Goal: Find contact information: Find contact information

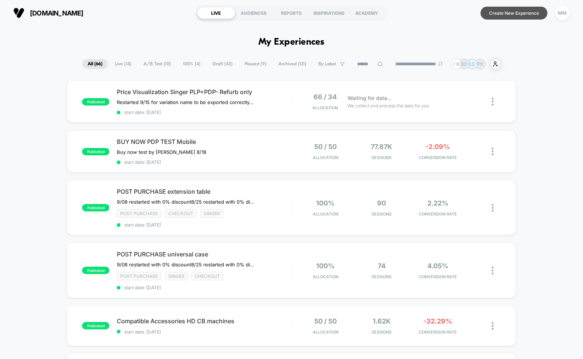
click at [507, 18] on button "Create New Experience" at bounding box center [513, 13] width 67 height 13
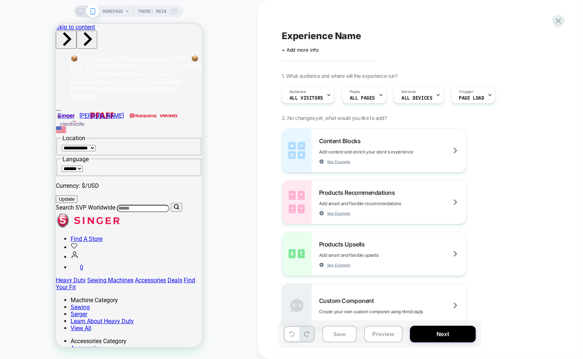
click at [550, 135] on div "Content Blocks Add content and enrich your store's experience See Example Produ…" at bounding box center [417, 229] width 270 height 200
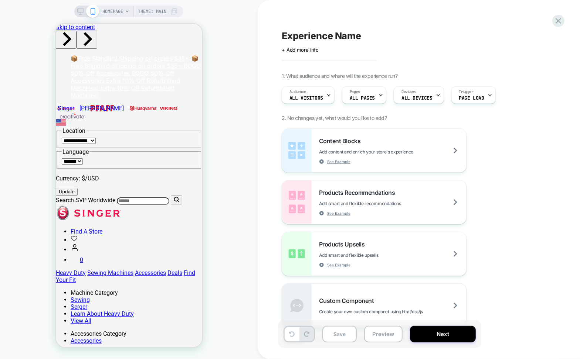
click at [523, 140] on div "Content Blocks Add content and enrich your store's experience See Example Produ…" at bounding box center [417, 229] width 270 height 200
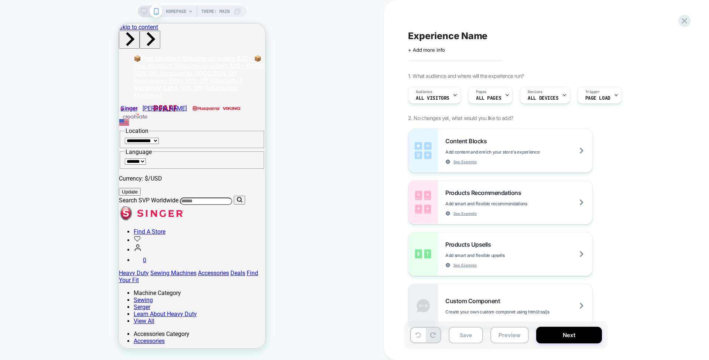
click at [345, 136] on div "HOMEPAGE Theme: MAIN" at bounding box center [192, 179] width 384 height 345
click at [141, 10] on icon at bounding box center [144, 11] width 7 height 7
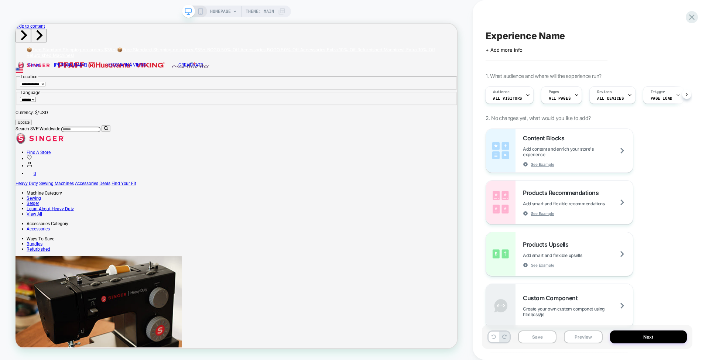
click at [230, 11] on span "HOMEPAGE" at bounding box center [220, 12] width 21 height 12
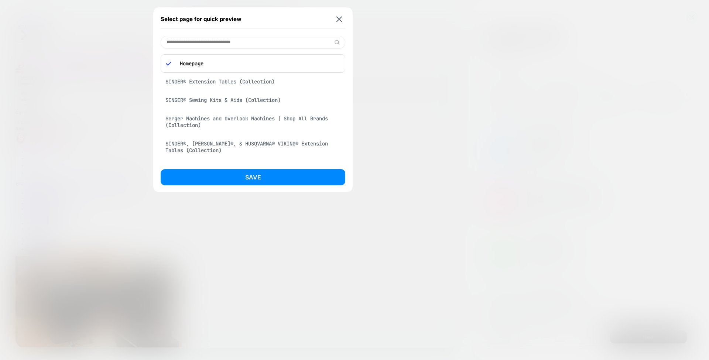
click at [217, 40] on input at bounding box center [253, 42] width 185 height 13
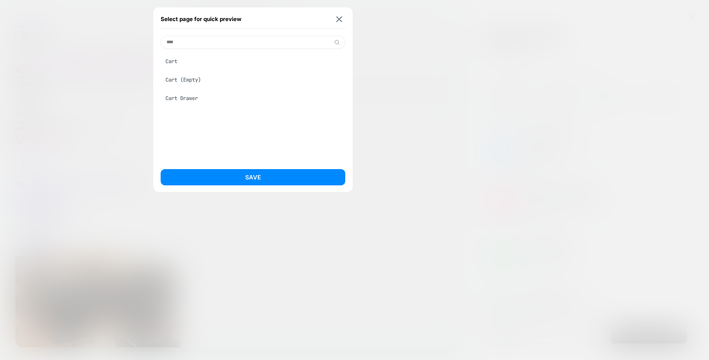
type input "****"
click at [192, 96] on div "Cart Drawer" at bounding box center [253, 98] width 185 height 14
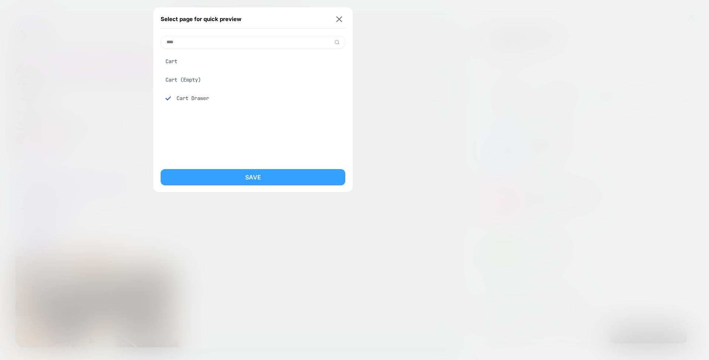
click at [254, 171] on button "Save" at bounding box center [253, 177] width 185 height 16
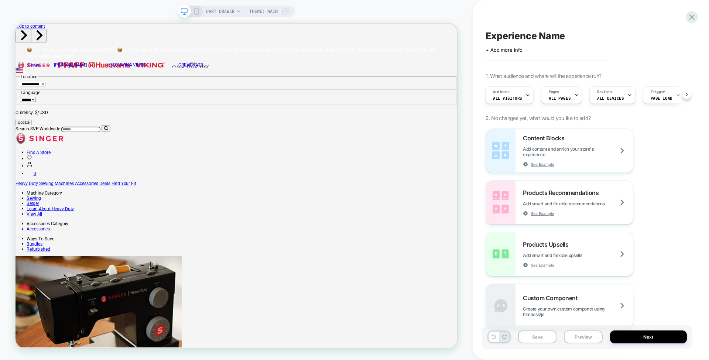
scroll to position [0, 1]
click at [200, 15] on div "CART DRAWER Theme: MAIN" at bounding box center [236, 12] width 117 height 12
click at [197, 12] on icon at bounding box center [196, 11] width 7 height 7
click at [206, 12] on div "CART DRAWER Theme: MAIN" at bounding box center [247, 12] width 83 height 12
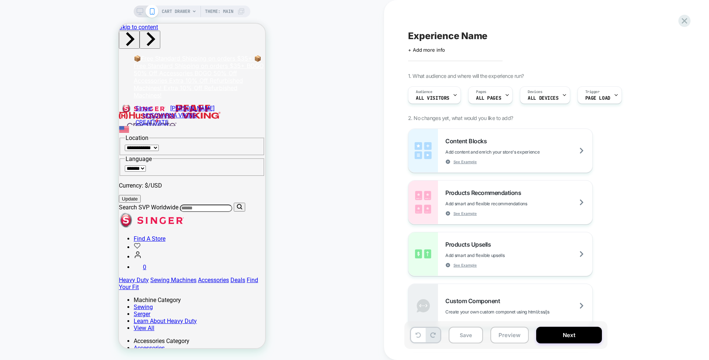
click at [187, 11] on span "CART DRAWER" at bounding box center [176, 12] width 28 height 12
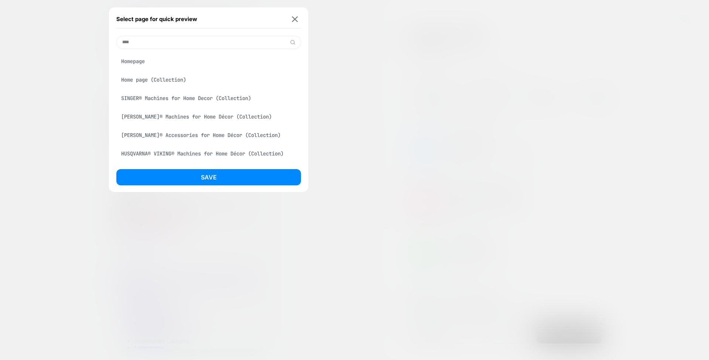
type input "****"
click at [136, 61] on div "Homepage" at bounding box center [208, 61] width 185 height 14
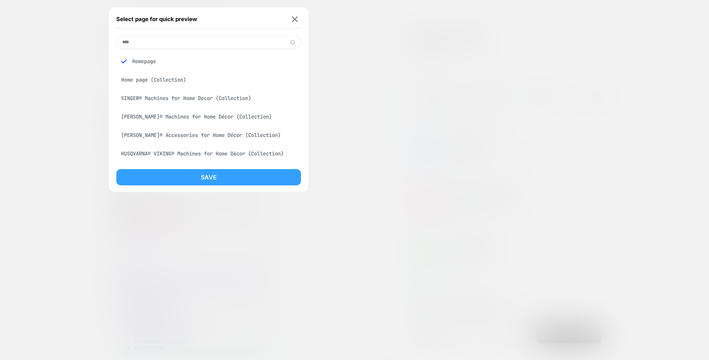
click at [200, 184] on button "Save" at bounding box center [208, 177] width 185 height 16
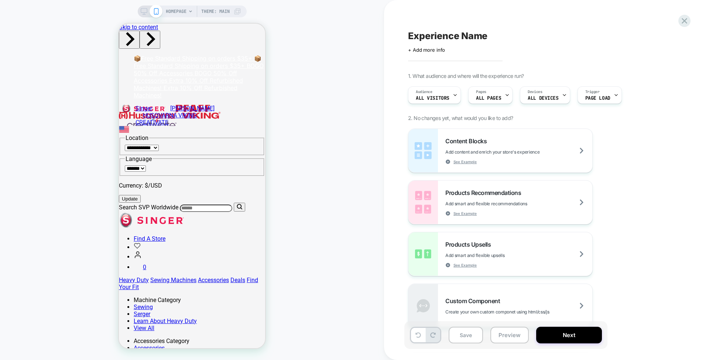
click at [184, 13] on span "HOMEPAGE" at bounding box center [176, 12] width 21 height 12
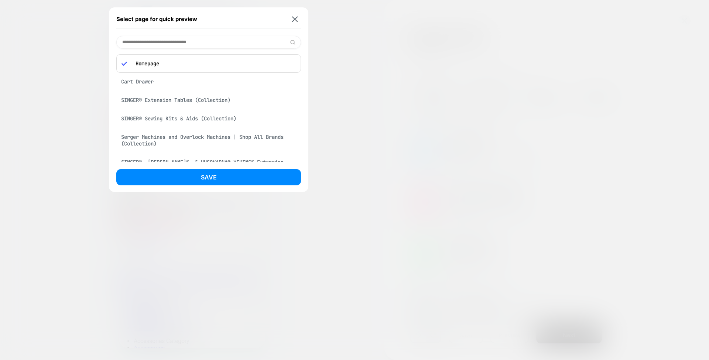
scroll to position [112, 0]
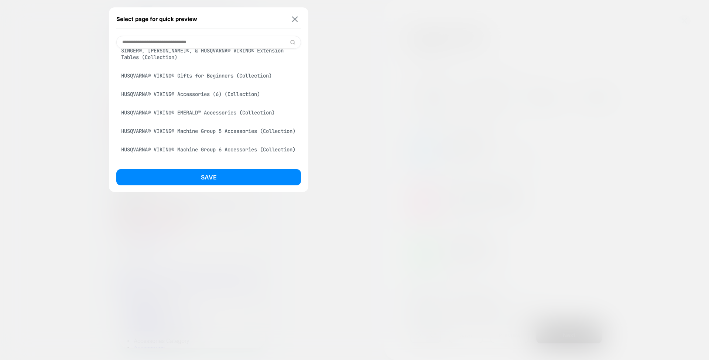
click at [298, 16] on button at bounding box center [294, 19] width 9 height 6
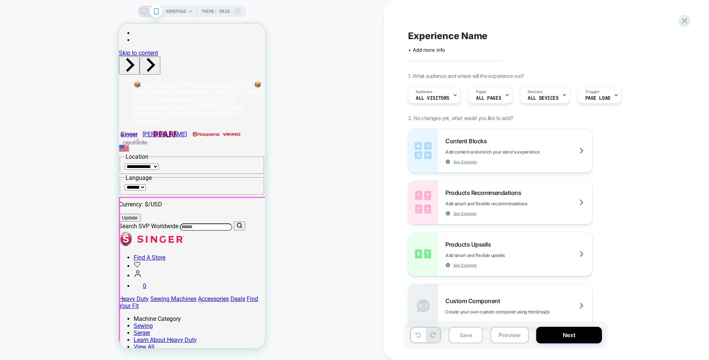
scroll to position [270, 0]
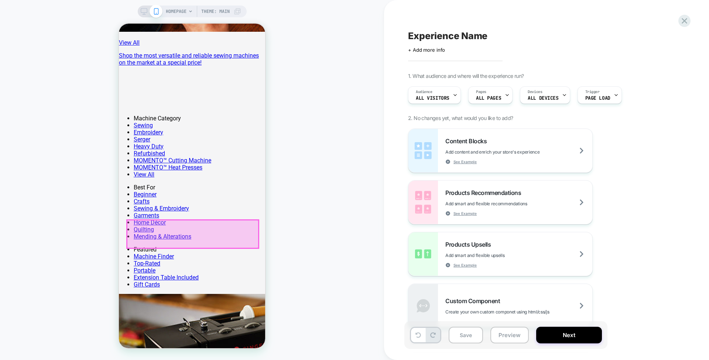
scroll to position [599, 0]
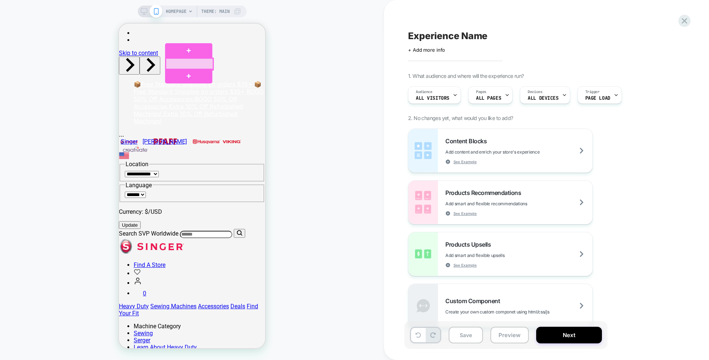
click at [184, 62] on div at bounding box center [189, 63] width 47 height 11
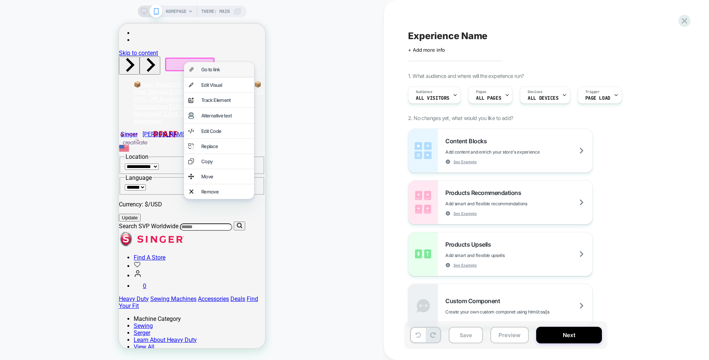
click at [200, 68] on div "Go to link" at bounding box center [219, 69] width 70 height 15
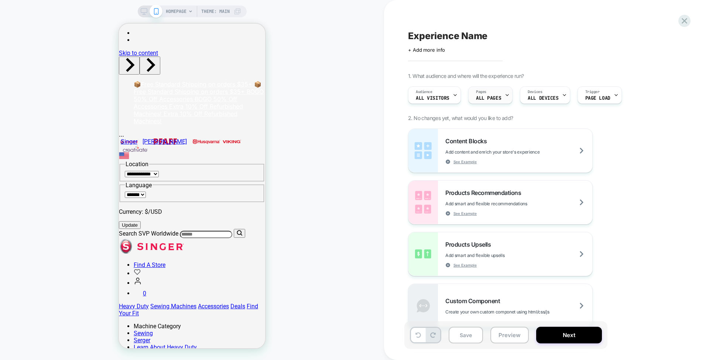
click at [489, 99] on span "ALL PAGES" at bounding box center [488, 98] width 25 height 5
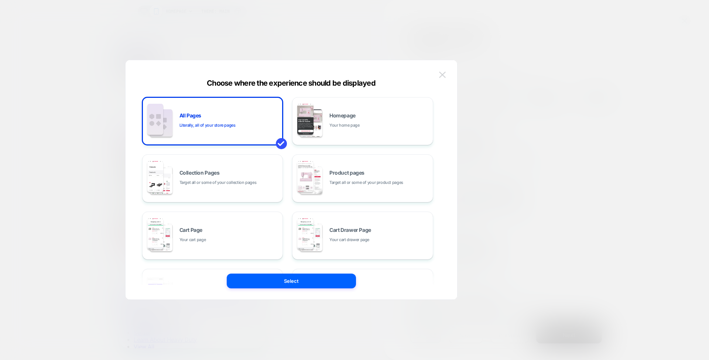
click at [441, 75] on img at bounding box center [442, 75] width 7 height 6
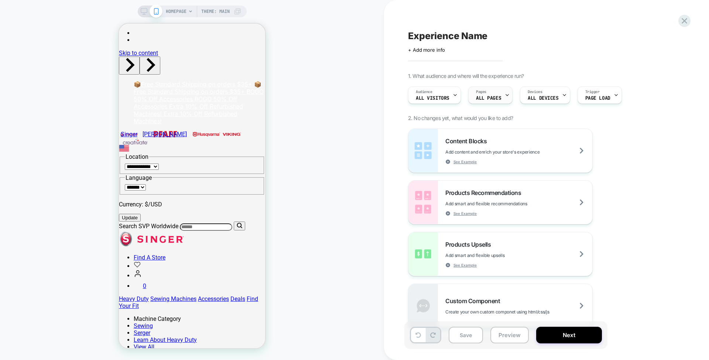
click at [488, 94] on div "Pages ALL PAGES" at bounding box center [489, 95] width 40 height 17
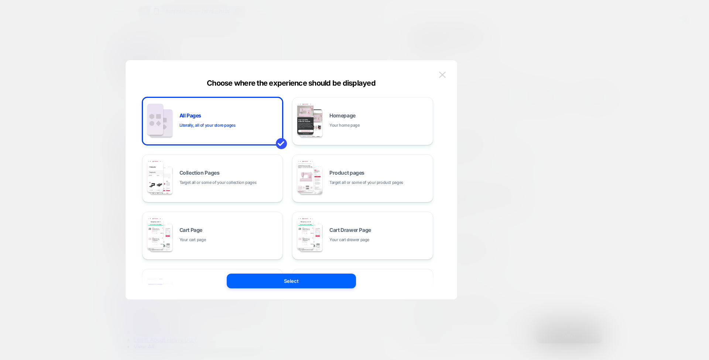
click at [441, 73] on img at bounding box center [442, 75] width 7 height 6
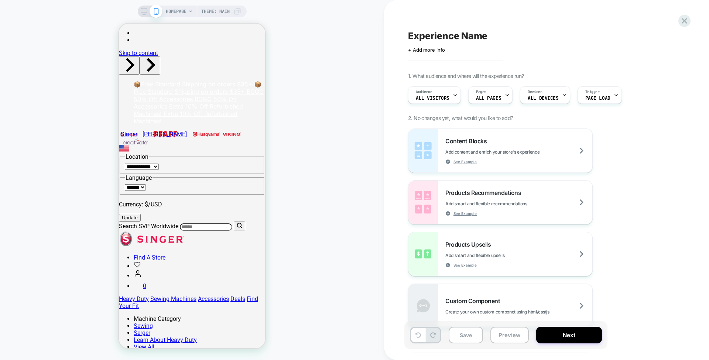
scroll to position [339, 0]
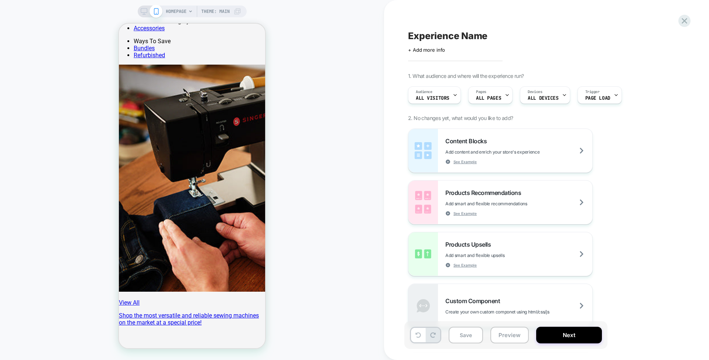
click at [187, 9] on div "HOMEPAGE Theme: MAIN" at bounding box center [203, 12] width 75 height 12
click at [181, 14] on span "HOMEPAGE" at bounding box center [176, 12] width 21 height 12
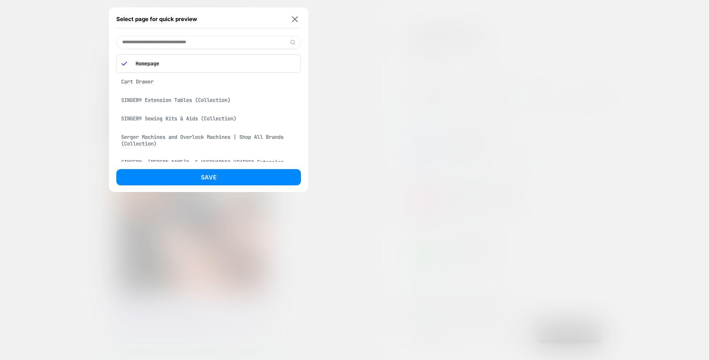
click at [183, 41] on input at bounding box center [208, 42] width 185 height 13
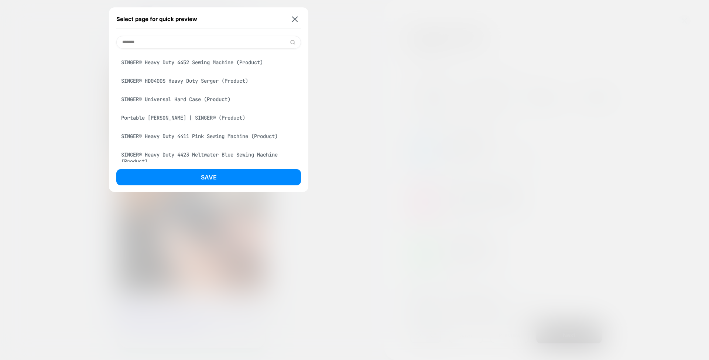
type input "*******"
click at [191, 81] on div "SINGER® HD0400S Heavy Duty Serger (Product)" at bounding box center [208, 81] width 185 height 14
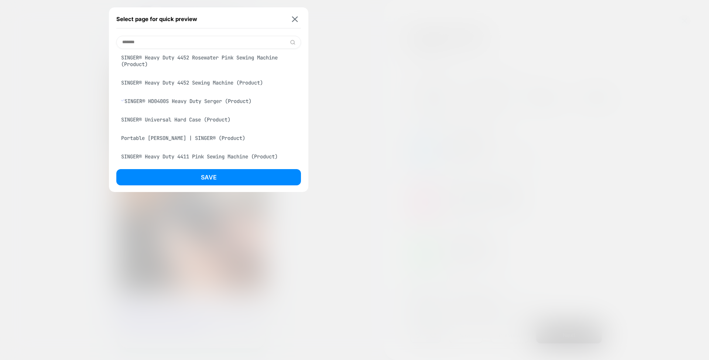
scroll to position [118, 0]
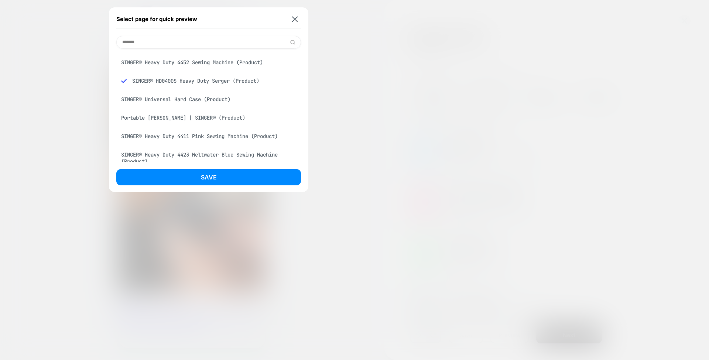
click at [218, 168] on div "Select page for quick preview ******* SINGER® HD0400S Heavy Duty Serger (Produc…" at bounding box center [209, 99] width 200 height 185
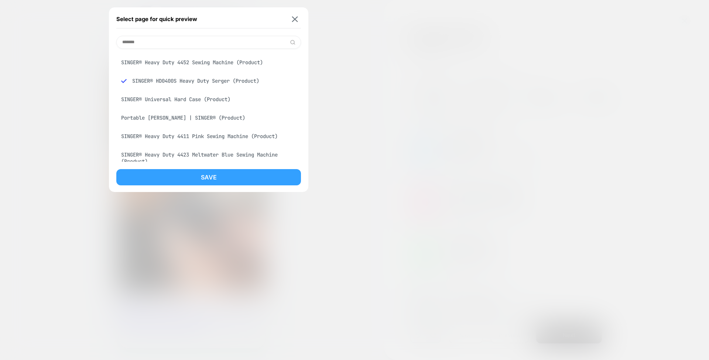
click at [223, 176] on button "Save" at bounding box center [208, 177] width 185 height 16
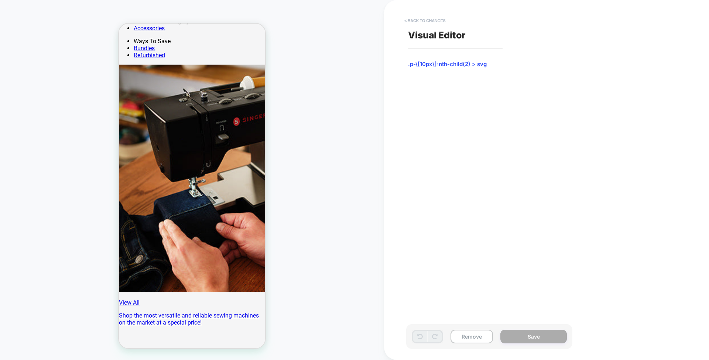
click at [425, 20] on button "< Back to changes" at bounding box center [425, 21] width 49 height 12
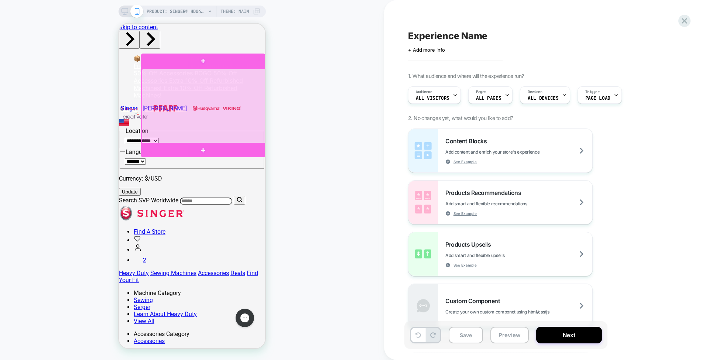
scroll to position [0, 0]
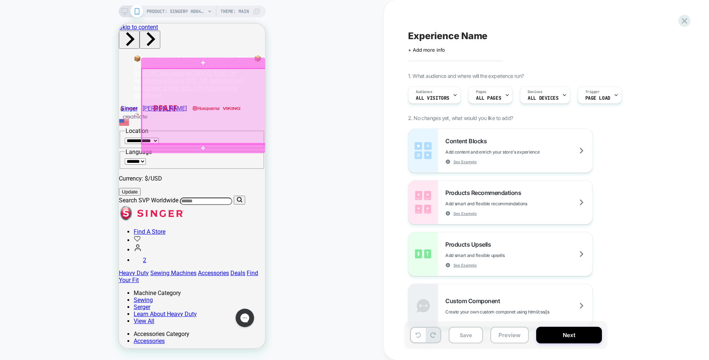
click at [226, 139] on div at bounding box center [204, 106] width 124 height 75
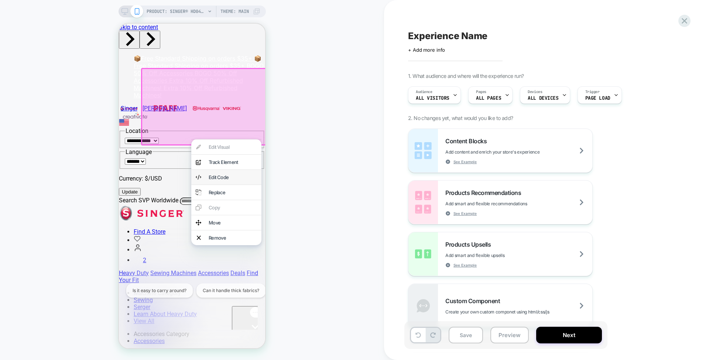
click at [234, 185] on div "Edit Code" at bounding box center [226, 177] width 70 height 15
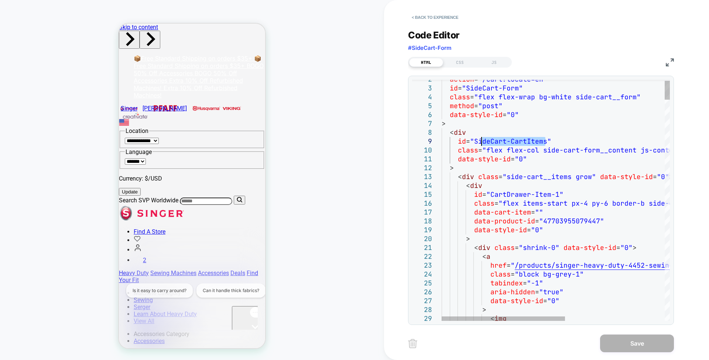
drag, startPoint x: 547, startPoint y: 143, endPoint x: 477, endPoint y: 141, distance: 69.5
click at [435, 16] on button "< Back to experience" at bounding box center [435, 17] width 54 height 12
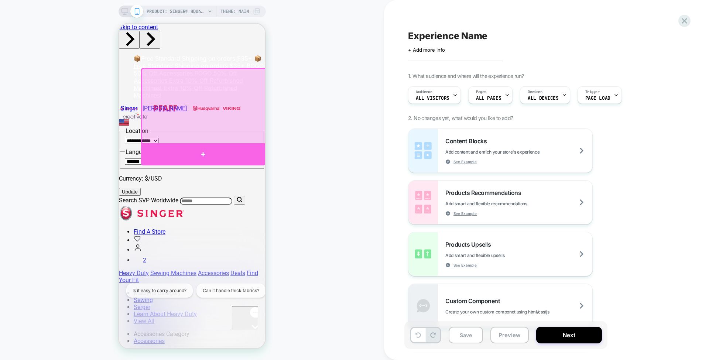
click at [239, 154] on div at bounding box center [203, 154] width 124 height 22
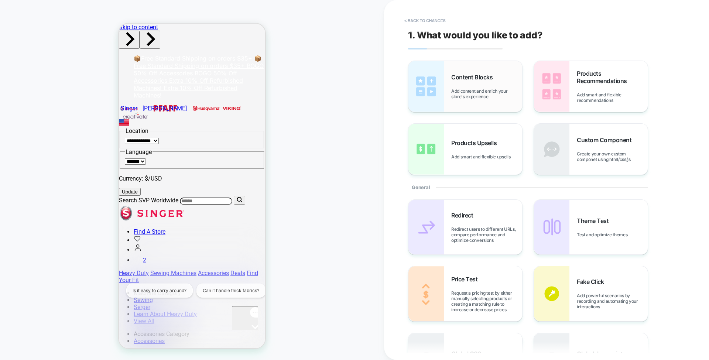
click at [481, 87] on div "Content Blocks Add content and enrich your store's experience" at bounding box center [486, 87] width 71 height 26
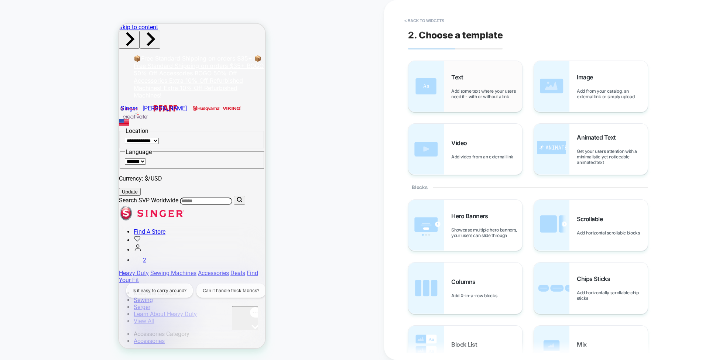
click at [467, 94] on span "Add some text where your users need it - with or without a link" at bounding box center [486, 93] width 71 height 11
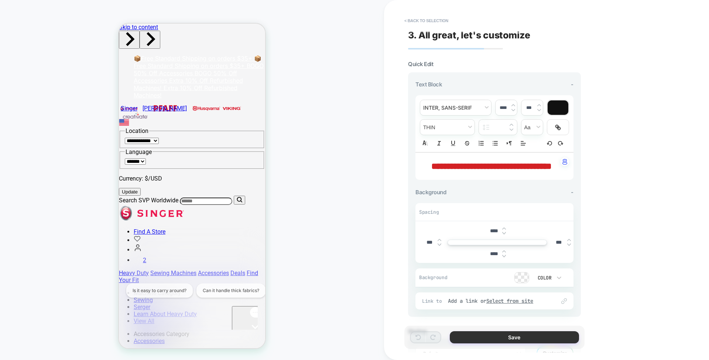
click at [502, 339] on button "Save" at bounding box center [514, 337] width 129 height 12
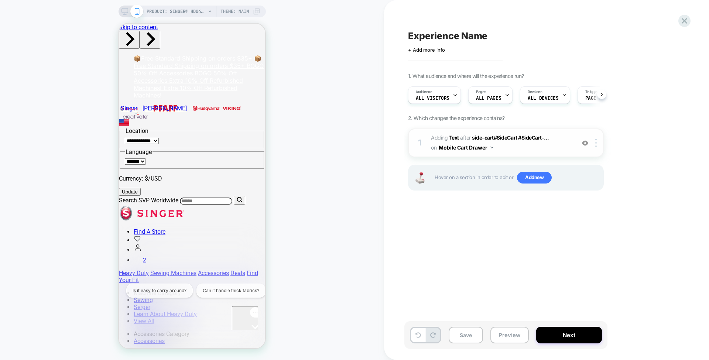
scroll to position [0, 0]
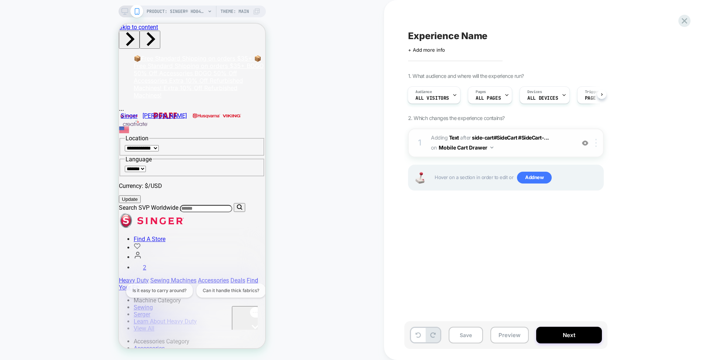
click at [582, 143] on div at bounding box center [598, 143] width 12 height 8
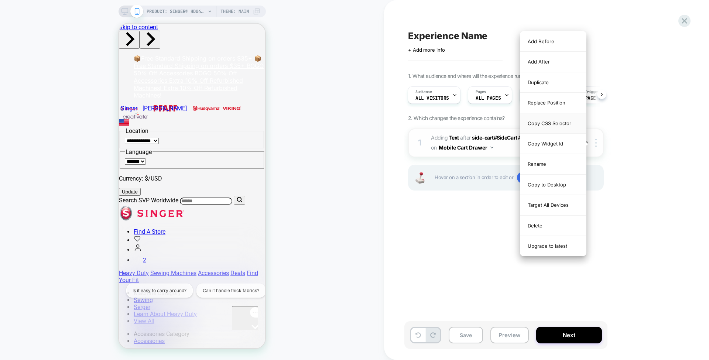
click at [563, 123] on div "Copy CSS Selector" at bounding box center [554, 123] width 66 height 20
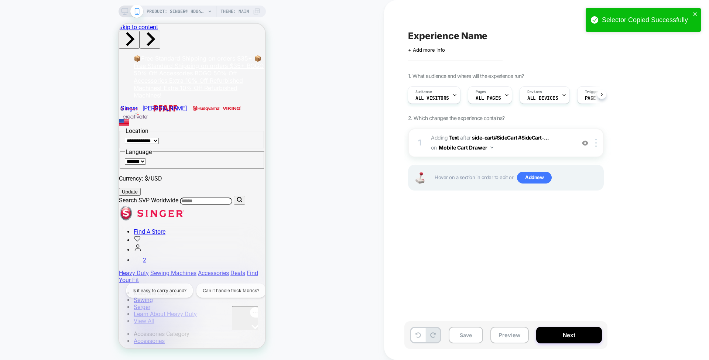
click at [455, 212] on div "Experience Name Click to edit experience details + Add more info 1. What audien…" at bounding box center [543, 179] width 277 height 345
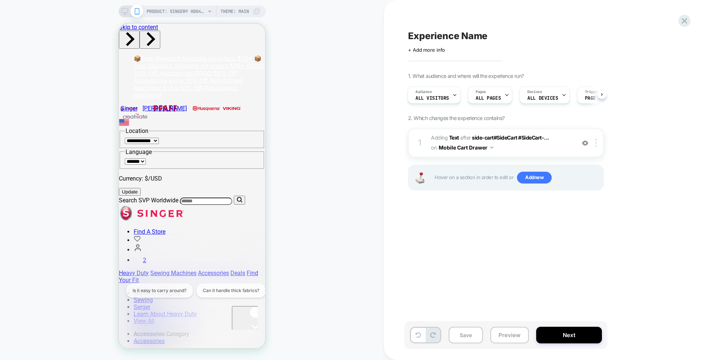
click at [303, 327] on div "PRODUCT: SINGER® HD0400S Heavy Duty Serger PRODUCT: SINGER® HD0400S Heavy Duty …" at bounding box center [192, 179] width 384 height 345
click at [498, 90] on div "Pages ALL PAGES" at bounding box center [488, 95] width 40 height 17
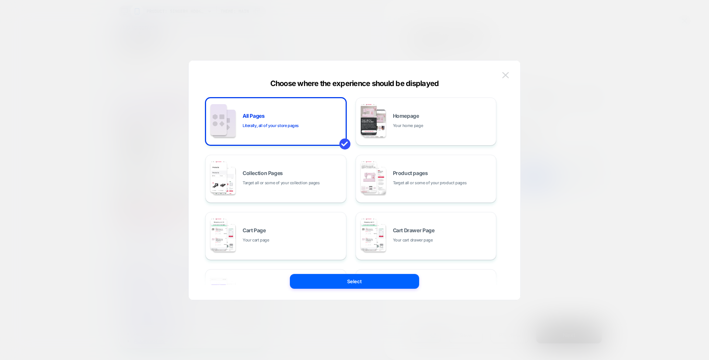
click at [505, 76] on img at bounding box center [505, 75] width 7 height 6
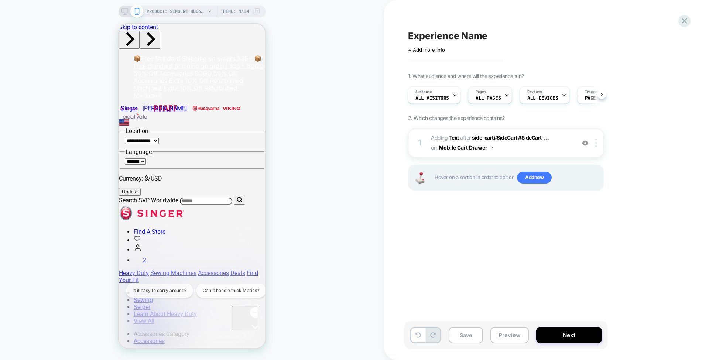
click at [505, 94] on icon at bounding box center [507, 95] width 5 height 5
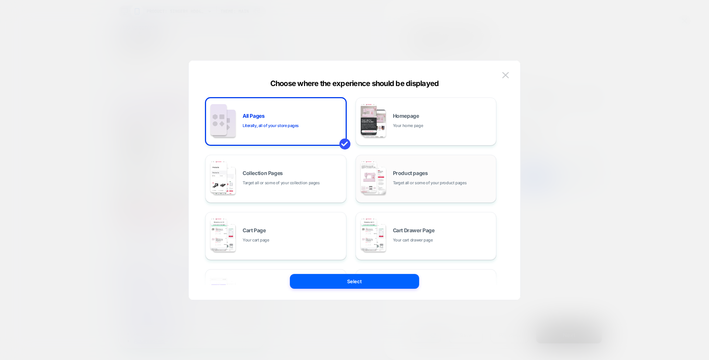
click at [403, 185] on span "Target all or some of your product pages" at bounding box center [430, 183] width 74 height 7
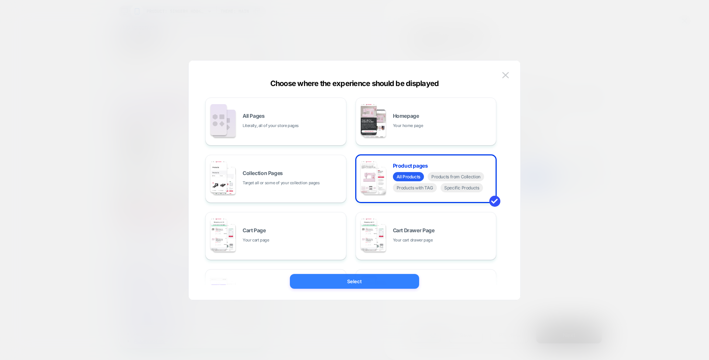
click at [375, 278] on button "Select" at bounding box center [354, 281] width 129 height 15
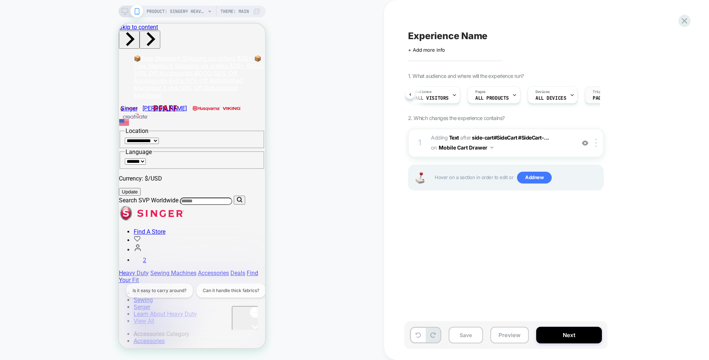
scroll to position [0, 52]
click at [560, 98] on span "Page Load" at bounding box center [554, 98] width 25 height 5
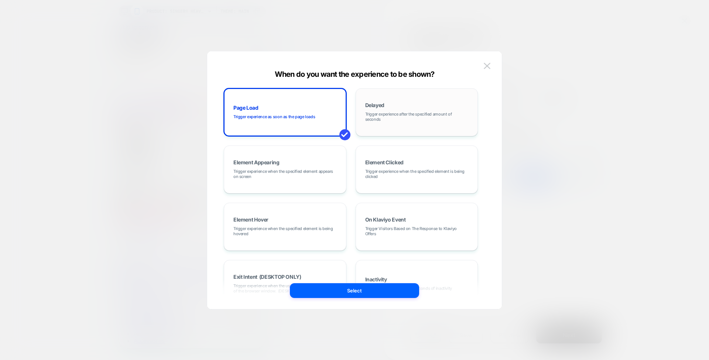
click at [377, 116] on span "Trigger experience after the specified amount of seconds" at bounding box center [416, 117] width 103 height 10
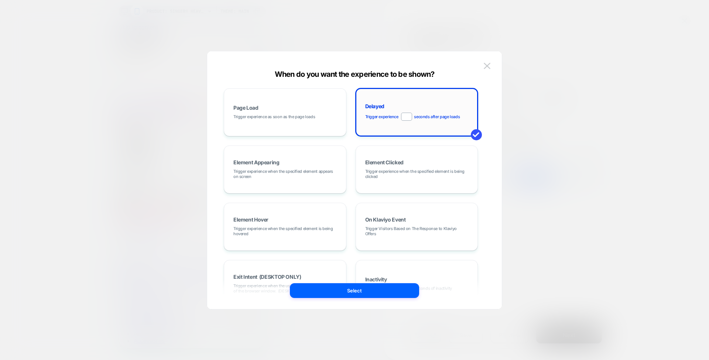
type input "**"
type input "*"
click at [489, 70] on button at bounding box center [487, 66] width 11 height 11
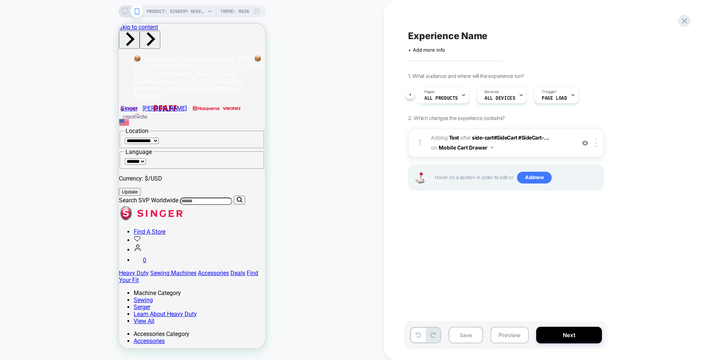
scroll to position [0, 0]
click at [440, 95] on div "Audience All Visitors" at bounding box center [433, 95] width 48 height 17
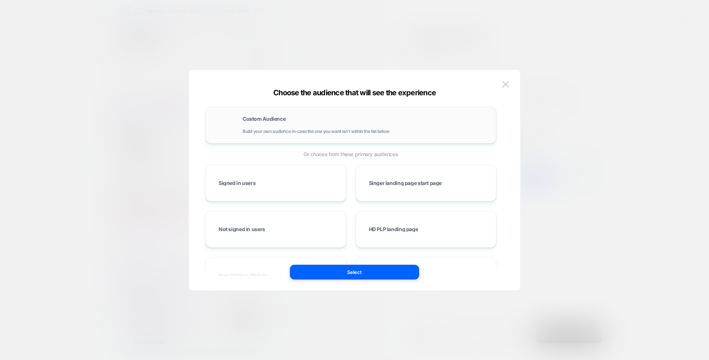
click at [295, 132] on span "Build your own audience in-case the one you want isn't within the list below" at bounding box center [316, 131] width 147 height 5
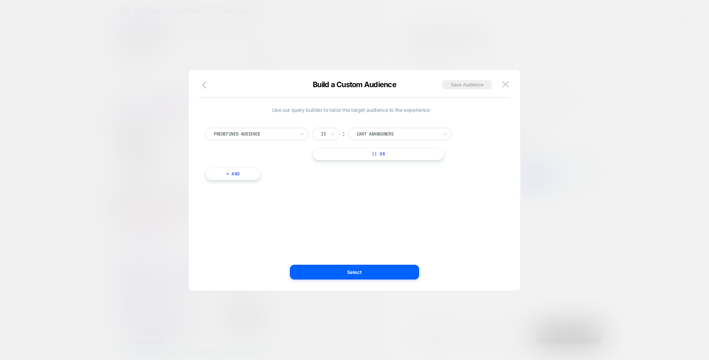
click at [270, 138] on div "Predefined Audience" at bounding box center [256, 134] width 103 height 13
click at [292, 137] on div at bounding box center [254, 134] width 81 height 7
click at [505, 87] on img at bounding box center [505, 84] width 7 height 6
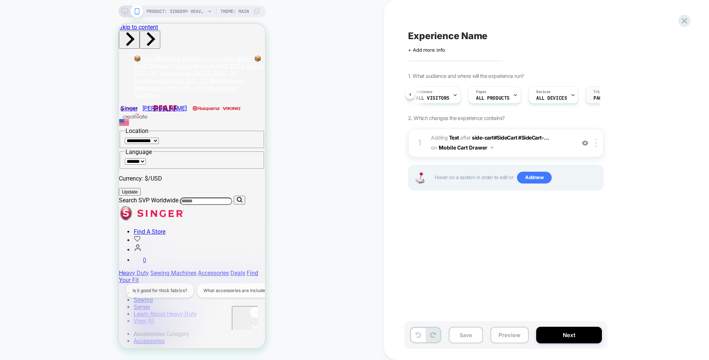
click at [582, 99] on span "Page Load" at bounding box center [606, 98] width 25 height 5
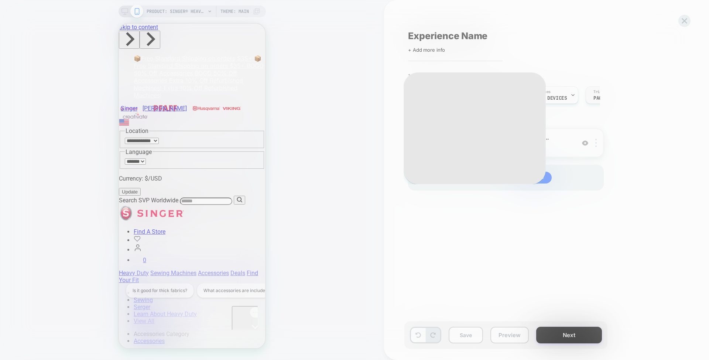
scroll to position [0, 52]
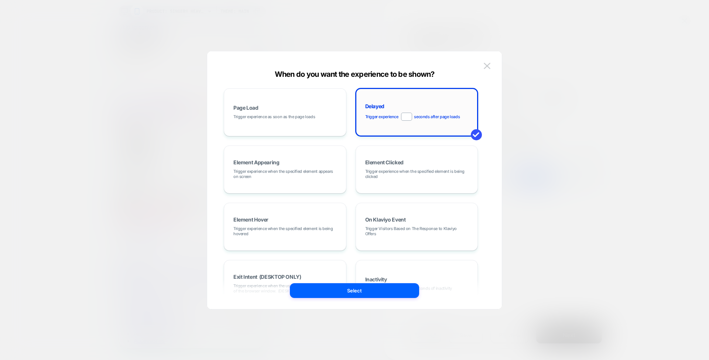
click at [409, 114] on input "*" at bounding box center [406, 117] width 11 height 8
type input "*"
type input "**"
click at [491, 67] on button at bounding box center [487, 66] width 11 height 11
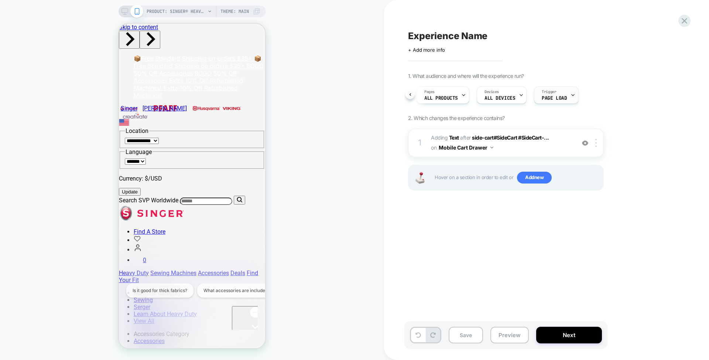
click at [549, 96] on span "Page Load" at bounding box center [554, 98] width 25 height 5
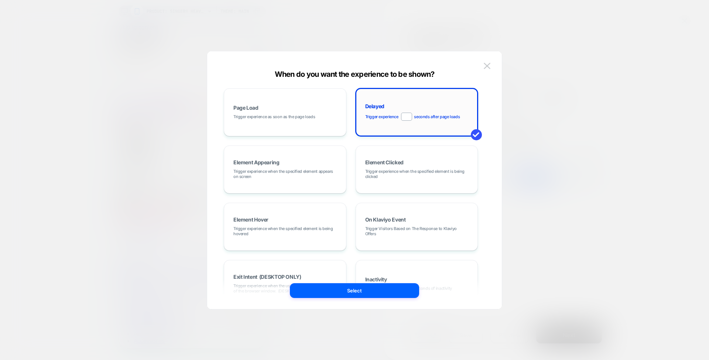
click at [408, 117] on input "****" at bounding box center [406, 117] width 11 height 8
type input "*"
click at [350, 197] on div "Page Load Trigger experience as soon as the page loads Delayed Trigger experien…" at bounding box center [351, 226] width 254 height 277
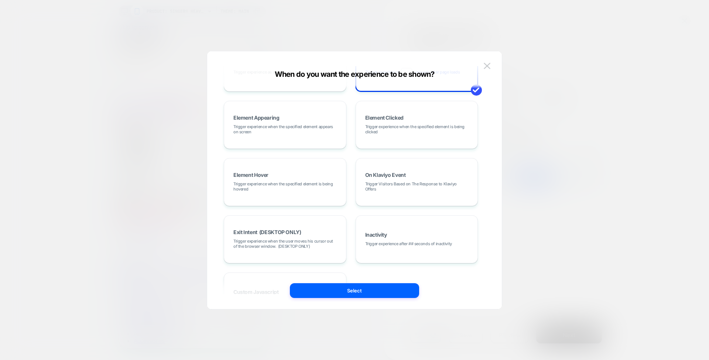
scroll to position [93, 0]
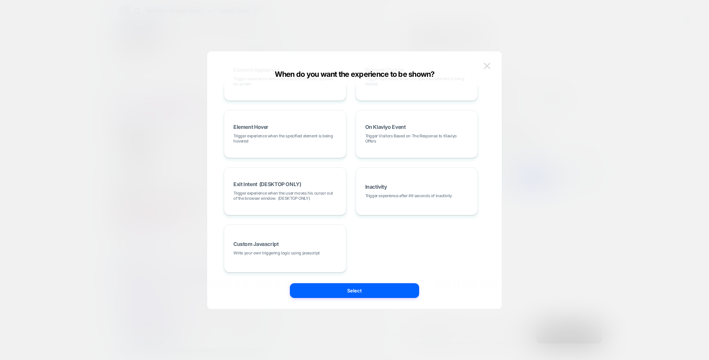
click at [486, 61] on button at bounding box center [487, 66] width 11 height 11
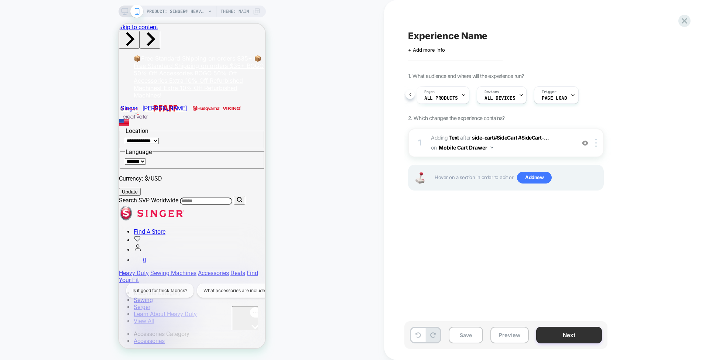
click at [552, 331] on button "Next" at bounding box center [569, 335] width 66 height 17
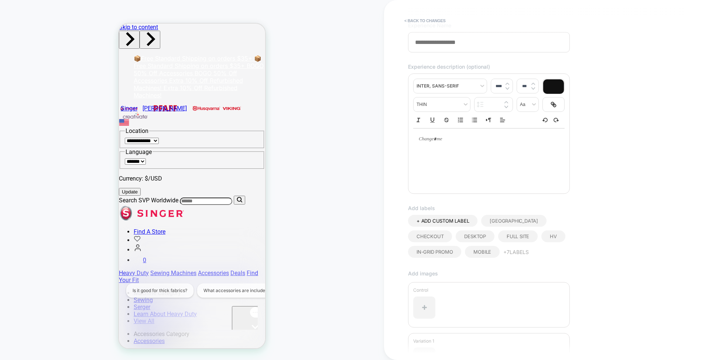
scroll to position [0, 0]
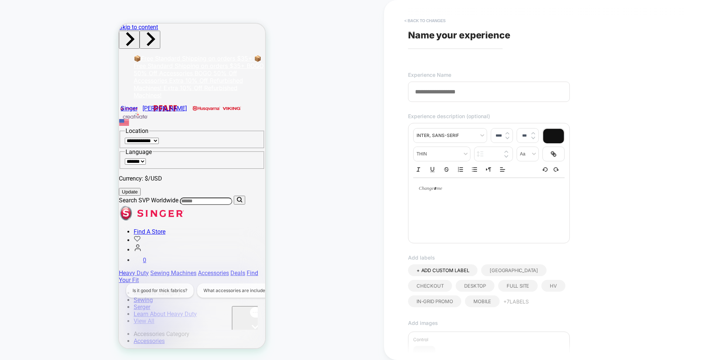
click at [419, 20] on button "< Back to changes" at bounding box center [425, 21] width 49 height 12
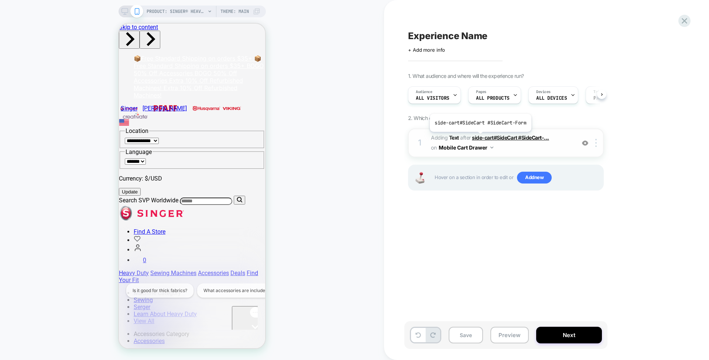
scroll to position [0, 0]
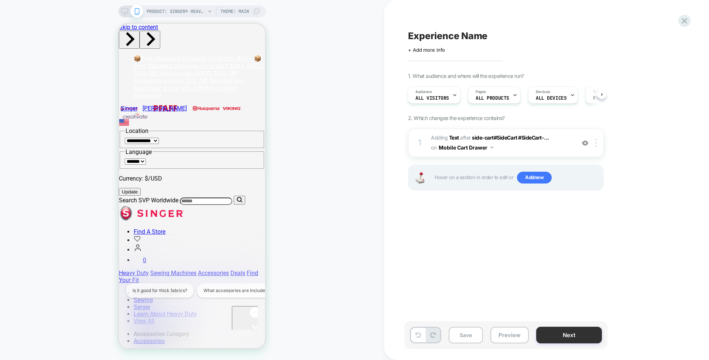
click at [547, 336] on button "Next" at bounding box center [569, 335] width 66 height 17
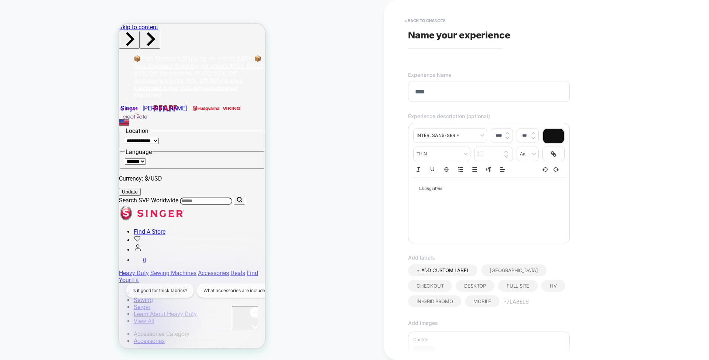
scroll to position [138, 0]
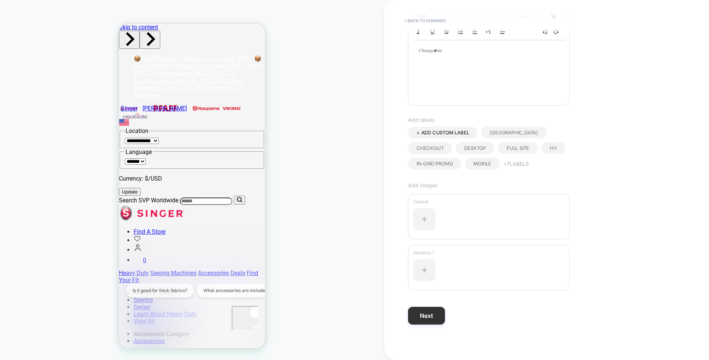
type input "****"
click at [425, 314] on button "Next" at bounding box center [426, 316] width 37 height 18
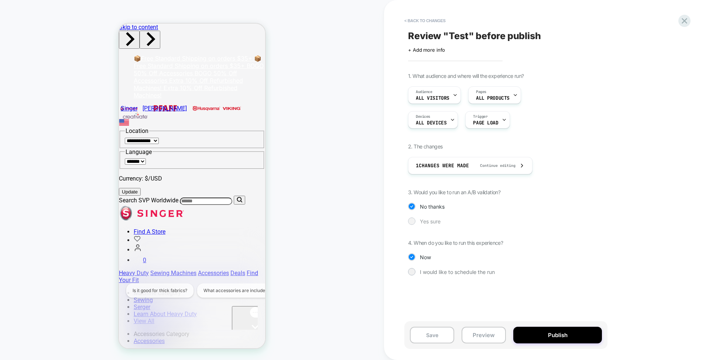
click at [421, 220] on span "Yes sure" at bounding box center [430, 221] width 21 height 6
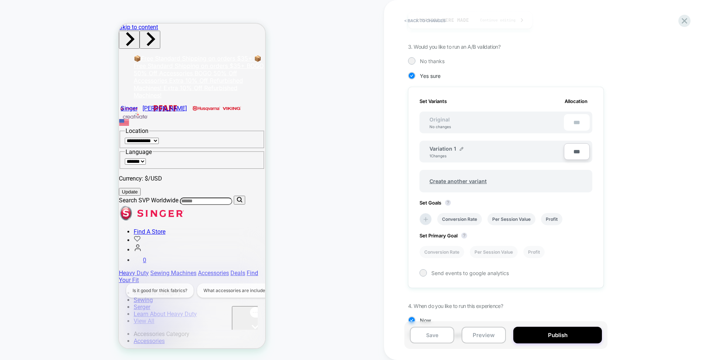
scroll to position [171, 0]
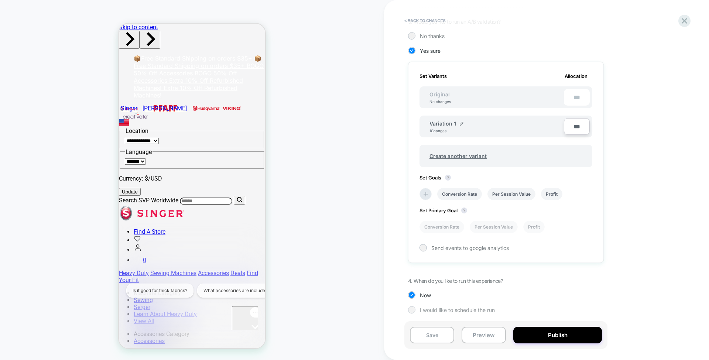
click at [440, 310] on span "I would like to schedule the run" at bounding box center [457, 310] width 75 height 6
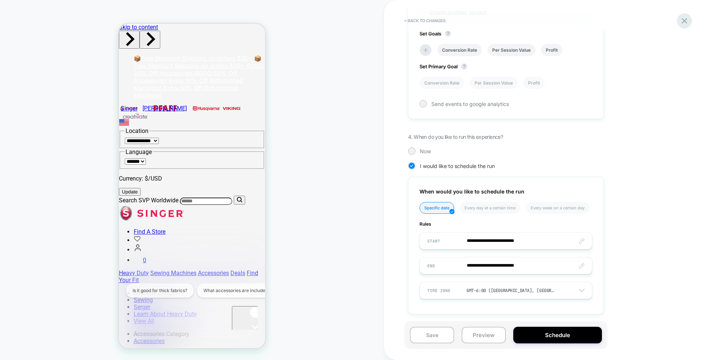
click at [582, 19] on icon at bounding box center [685, 21] width 6 height 6
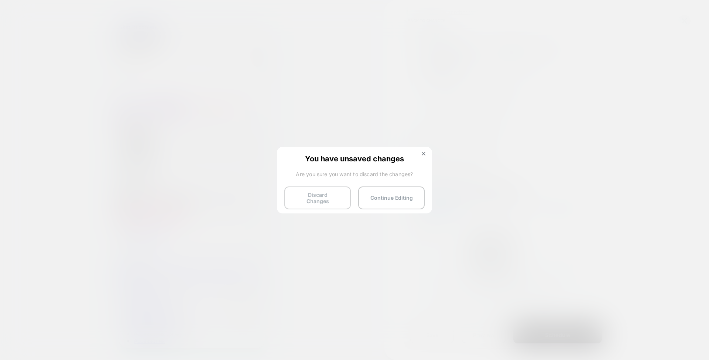
click at [318, 200] on button "Discard Changes" at bounding box center [317, 198] width 67 height 23
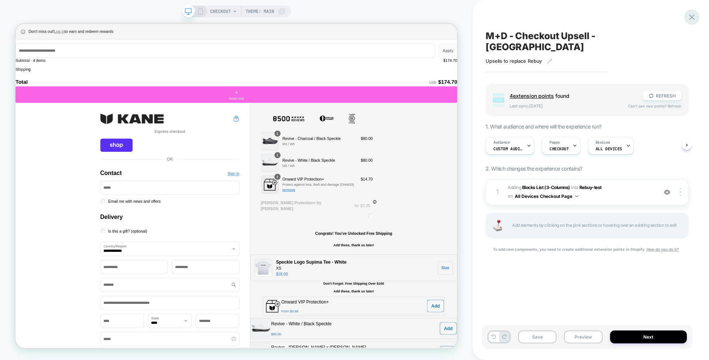
click at [691, 14] on icon at bounding box center [692, 17] width 10 height 10
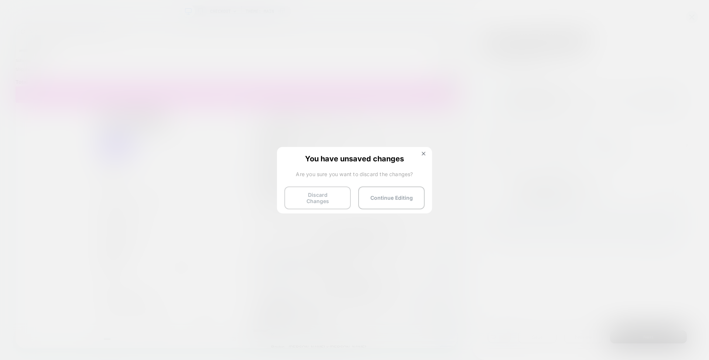
click at [336, 191] on button "Discard Changes" at bounding box center [317, 198] width 67 height 23
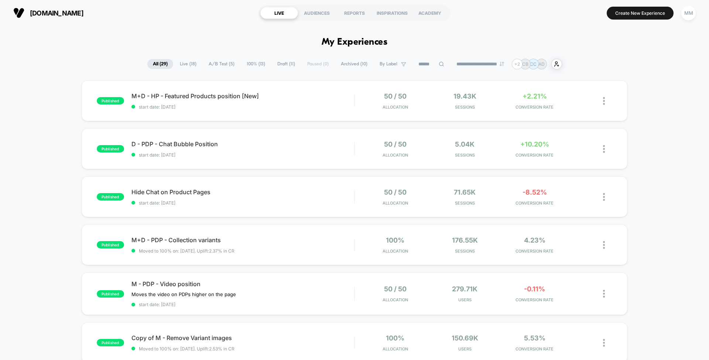
click at [207, 61] on span "A/B Test ( 5 )" at bounding box center [221, 64] width 37 height 10
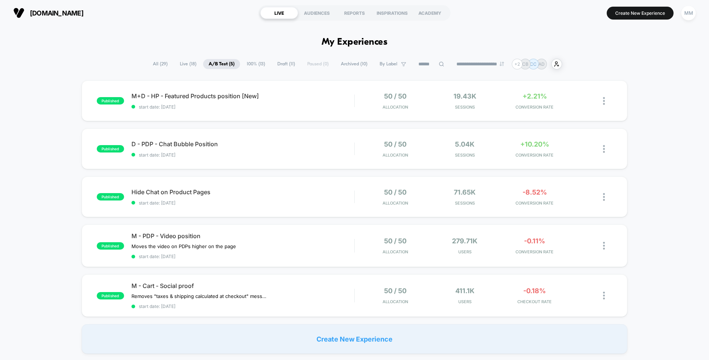
click at [158, 64] on span "All ( 29 )" at bounding box center [160, 64] width 26 height 10
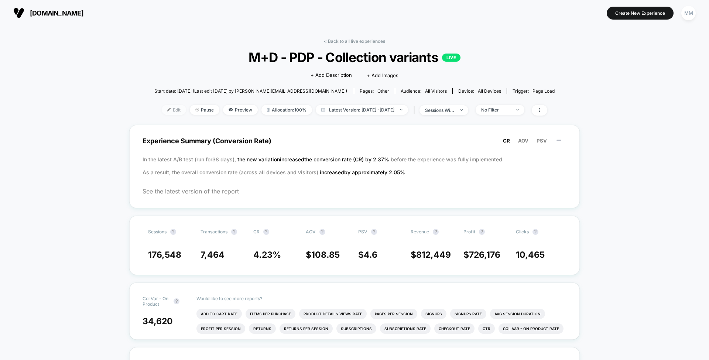
click at [164, 106] on span "Edit" at bounding box center [174, 110] width 24 height 10
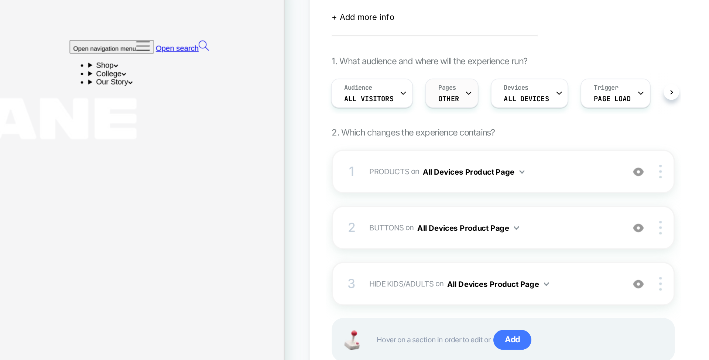
click at [553, 100] on div "Pages OTHER" at bounding box center [555, 95] width 27 height 17
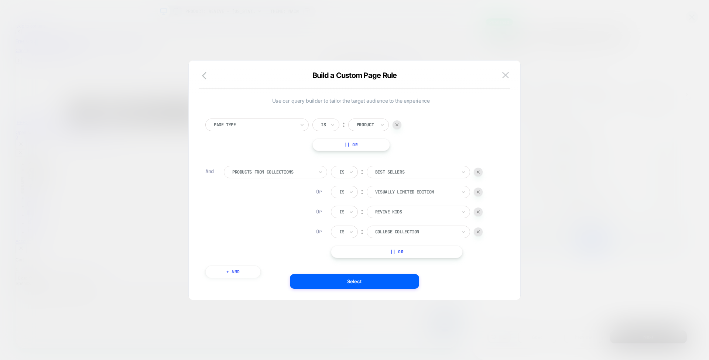
scroll to position [7, 0]
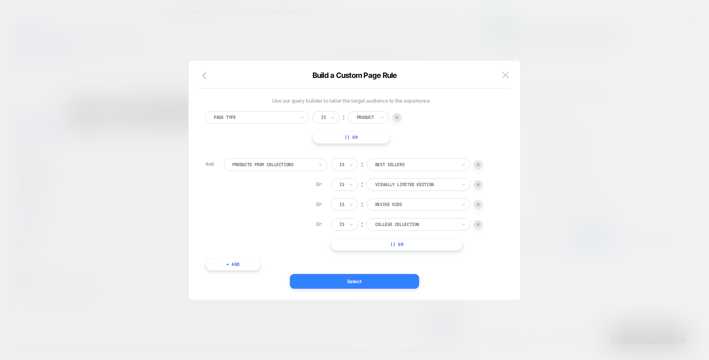
click at [383, 276] on button "Select" at bounding box center [354, 281] width 129 height 15
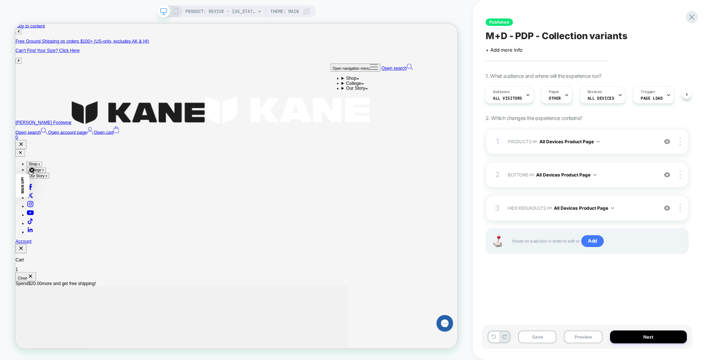
click at [534, 276] on div "Published M+D - PDP - Collection variants Click to edit experience details + Ad…" at bounding box center [587, 179] width 211 height 345
click at [522, 141] on span "PRODUCTS" at bounding box center [520, 142] width 24 height 6
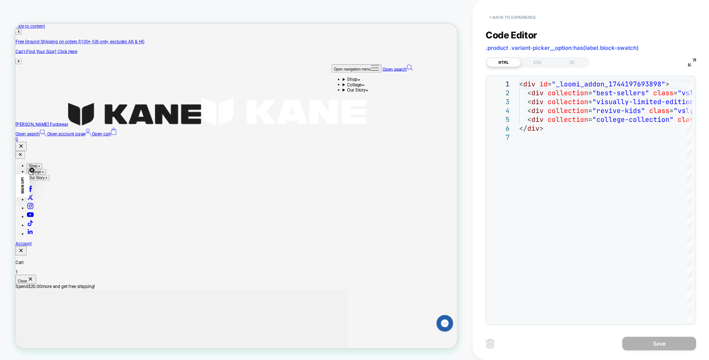
click at [507, 18] on button "< Back to experience" at bounding box center [513, 17] width 54 height 12
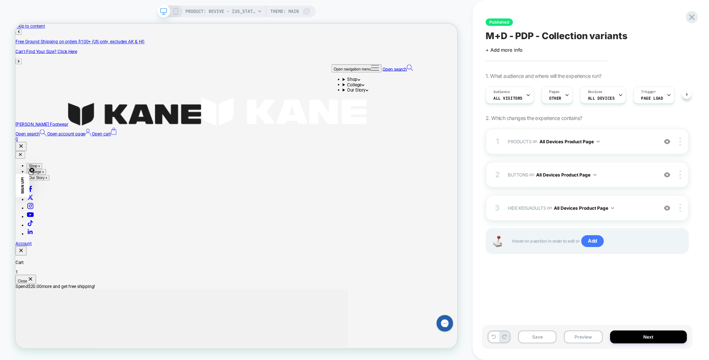
scroll to position [0, 0]
click at [555, 92] on span "Pages" at bounding box center [554, 91] width 10 height 5
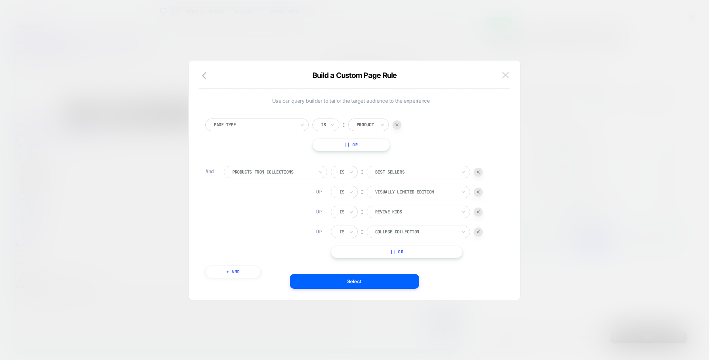
click at [504, 76] on img at bounding box center [505, 75] width 7 height 6
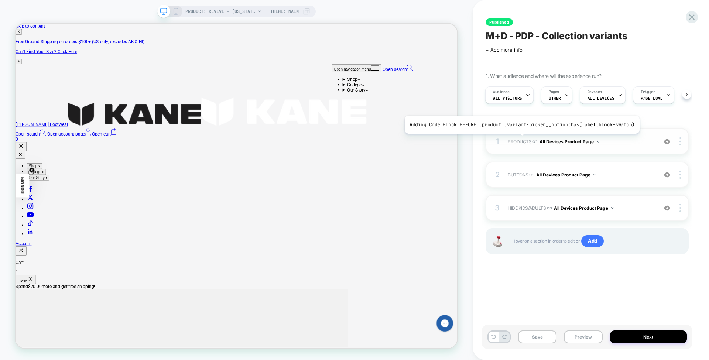
click at [519, 139] on span "PRODUCTS" at bounding box center [520, 142] width 24 height 6
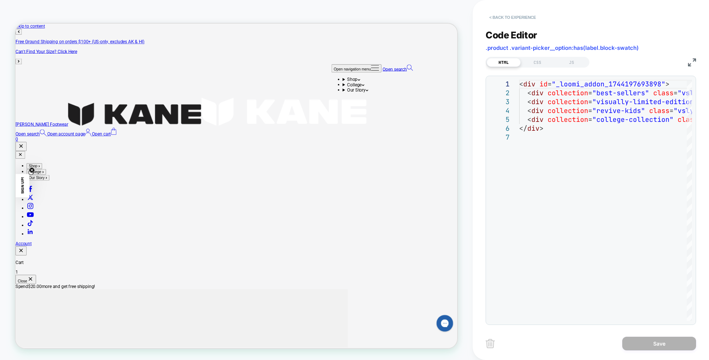
click at [512, 13] on button "< Back to experience" at bounding box center [513, 17] width 54 height 12
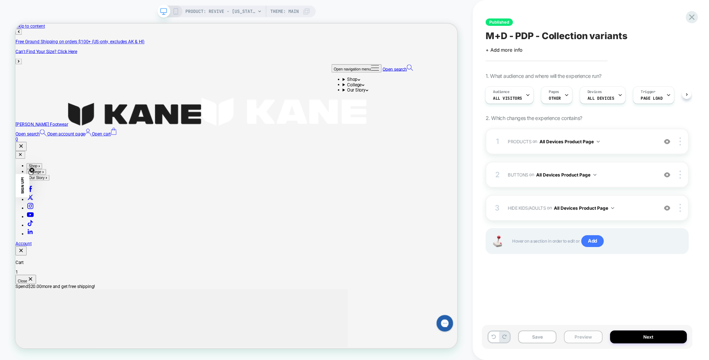
click at [580, 335] on button "Preview" at bounding box center [583, 337] width 38 height 13
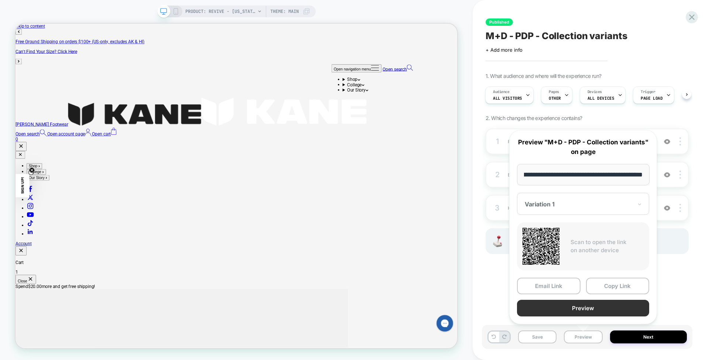
scroll to position [0, 0]
click at [577, 310] on button "Preview" at bounding box center [583, 308] width 132 height 17
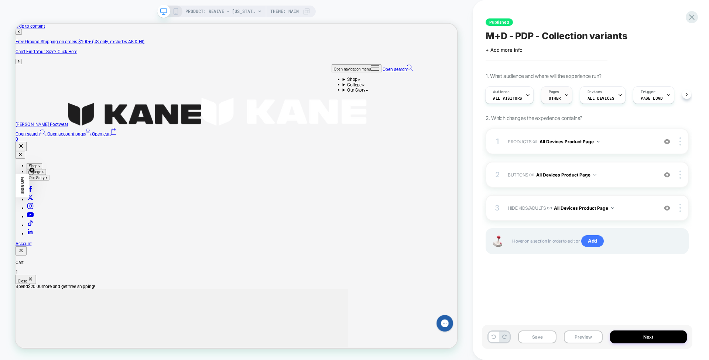
click at [559, 96] on div "Pages OTHER" at bounding box center [555, 95] width 27 height 17
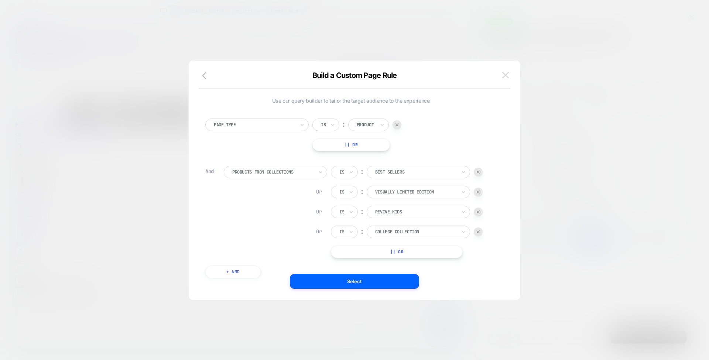
click at [507, 75] on img at bounding box center [505, 75] width 7 height 6
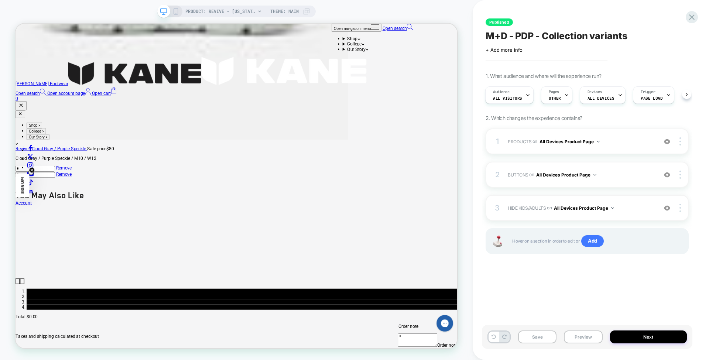
scroll to position [643, 0]
click at [563, 143] on button "All Devices Product Page" at bounding box center [570, 141] width 60 height 9
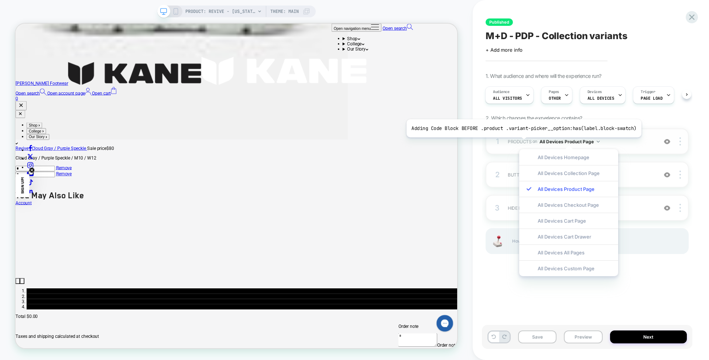
click at [521, 143] on span "PRODUCTS" at bounding box center [520, 142] width 24 height 6
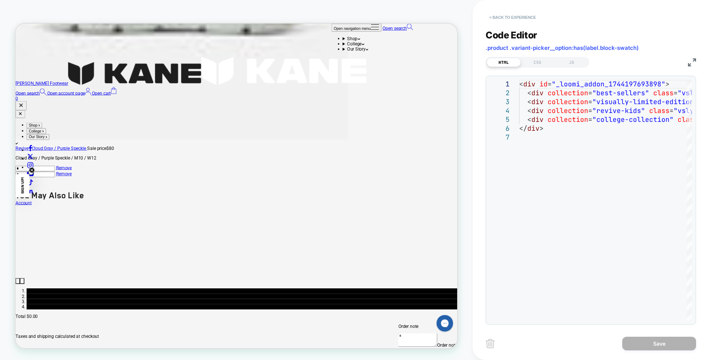
click at [506, 16] on button "< Back to experience" at bounding box center [513, 17] width 54 height 12
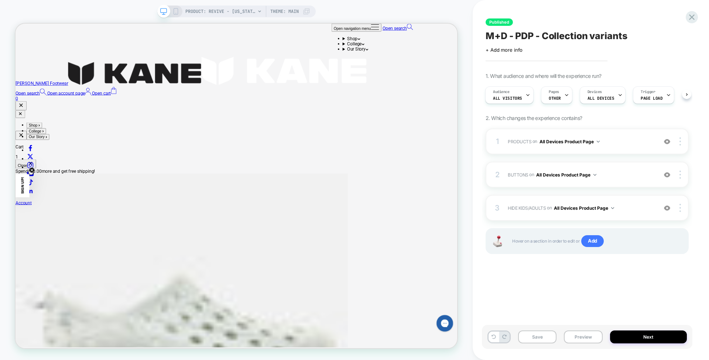
scroll to position [0, 0]
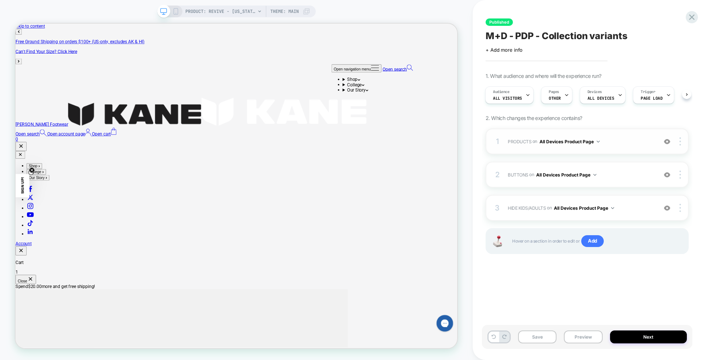
click at [668, 143] on img at bounding box center [667, 142] width 6 height 6
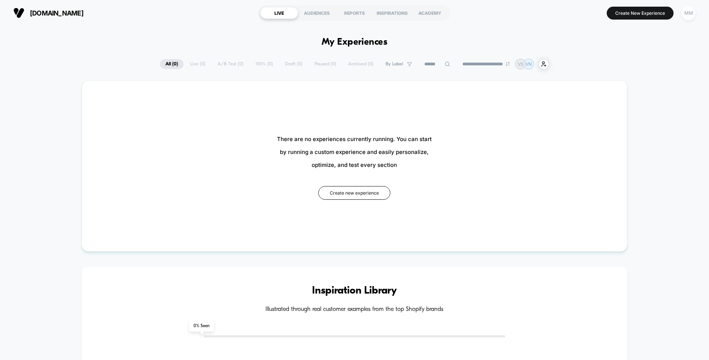
click at [689, 12] on div "MM" at bounding box center [689, 13] width 14 height 14
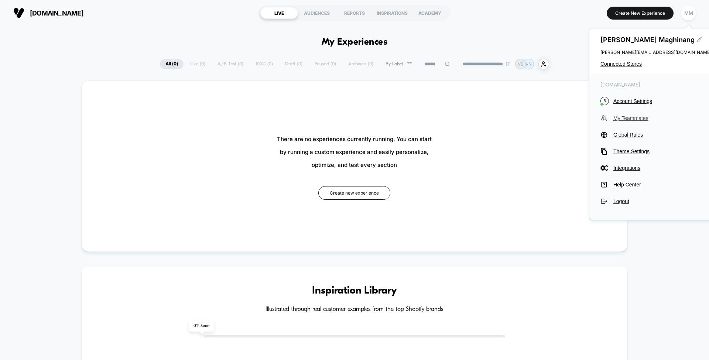
click at [641, 118] on span "My Teammates" at bounding box center [663, 118] width 98 height 6
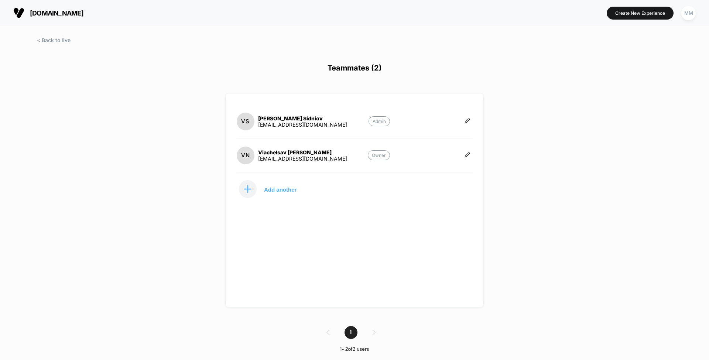
click at [359, 157] on section "VN [PERSON_NAME] [EMAIL_ADDRESS][DOMAIN_NAME] Owner" at bounding box center [313, 155] width 153 height 19
drag, startPoint x: 359, startPoint y: 157, endPoint x: 276, endPoint y: 157, distance: 83.5
click at [276, 157] on section "VN [PERSON_NAME] [EMAIL_ADDRESS][DOMAIN_NAME] Owner" at bounding box center [313, 155] width 153 height 19
copy div "t@[DOMAIN_NAME]"
